Goal: Find specific page/section: Find specific page/section

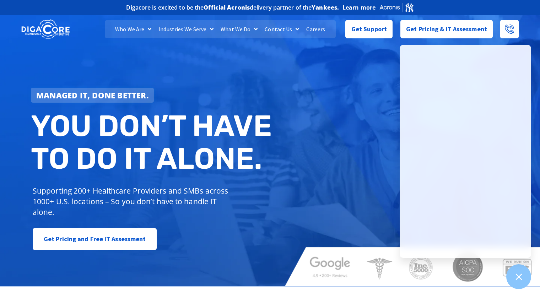
click at [308, 172] on div at bounding box center [399, 169] width 227 height 7
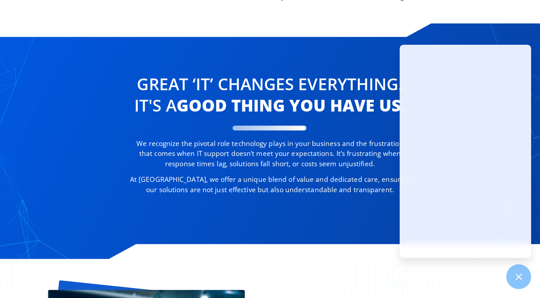
scroll to position [344, 0]
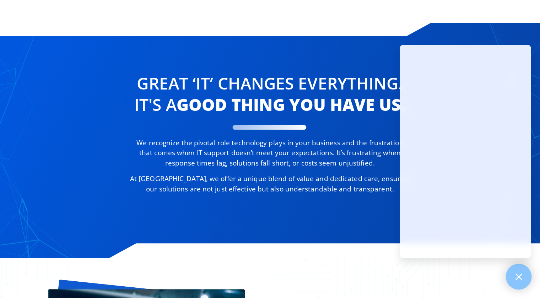
click at [517, 272] on icon at bounding box center [518, 276] width 9 height 9
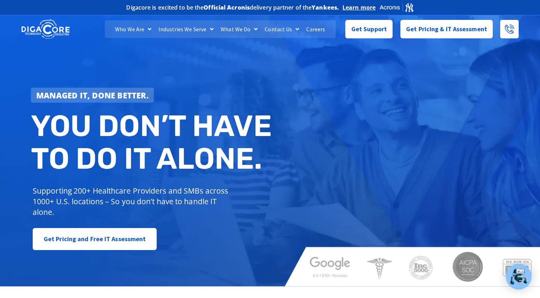
scroll to position [0, 0]
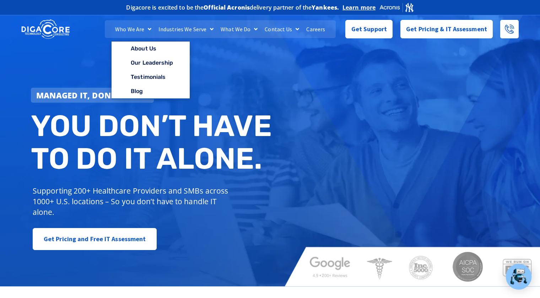
click at [308, 29] on link "Careers" at bounding box center [316, 29] width 26 height 18
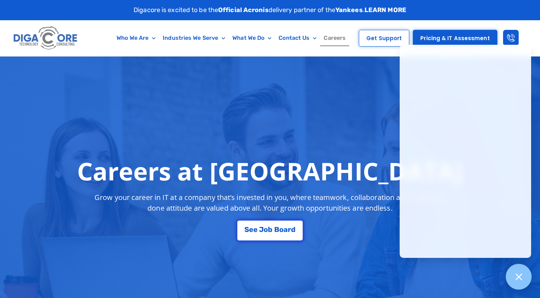
click at [521, 275] on icon at bounding box center [519, 277] width 6 height 6
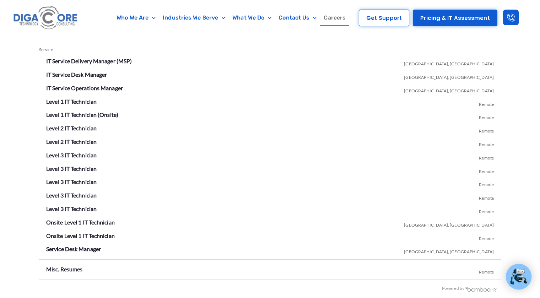
scroll to position [1275, 0]
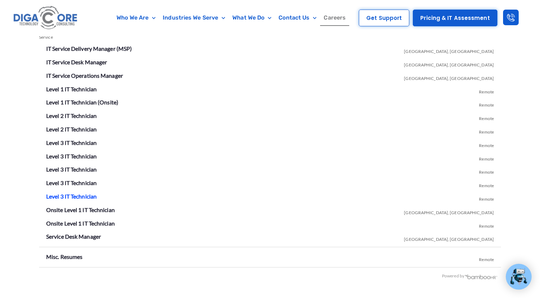
click at [83, 193] on link "Level 3 IT Technician" at bounding box center [71, 196] width 50 height 7
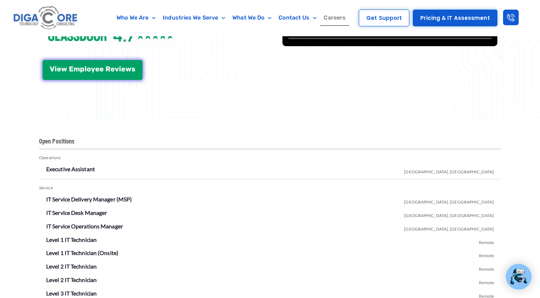
scroll to position [1124, 0]
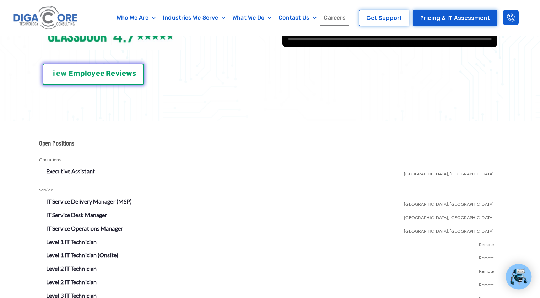
click at [96, 71] on span "e" at bounding box center [98, 73] width 4 height 7
click at [90, 70] on span "o" at bounding box center [89, 73] width 4 height 7
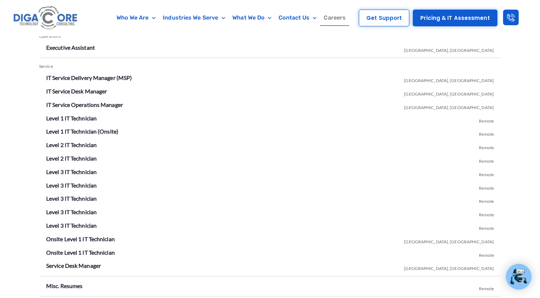
scroll to position [1248, 0]
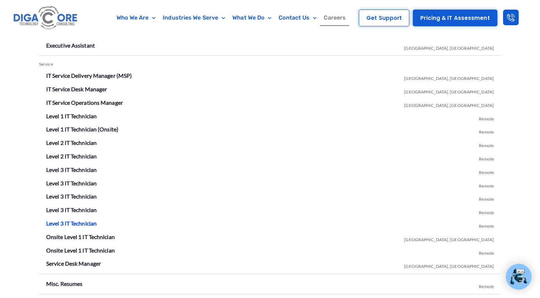
click at [85, 220] on link "Level 3 IT Technician" at bounding box center [71, 223] width 50 height 7
